Goal: Transaction & Acquisition: Purchase product/service

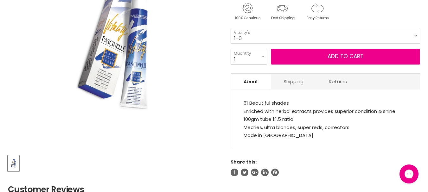
scroll to position [112, 0]
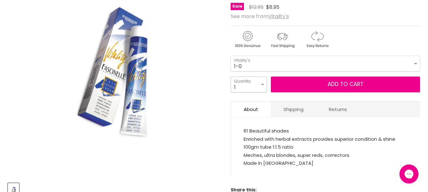
click at [246, 82] on select "1 2 3 4 5 6 7 8 9 10+" at bounding box center [248, 85] width 36 height 16
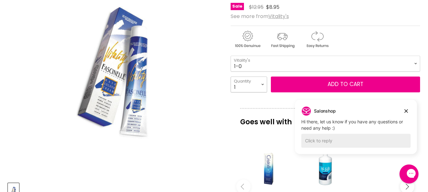
select select "9"
click at [230, 77] on select "1 2 3 4 5 6 7 8 9 10+" at bounding box center [248, 85] width 36 height 16
type input "9"
click at [243, 64] on select "1-0 2-10 3-0 4-0 5-0 6-0 7-0 8-0 9-0 10-0 5-00 6-00 7-00 8-00 9-00" at bounding box center [324, 64] width 189 height 16
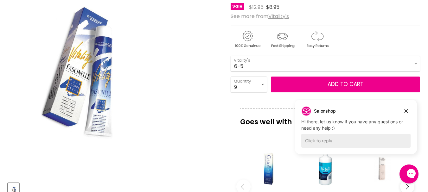
select select "6-5"
